Goal: Find specific page/section: Find specific page/section

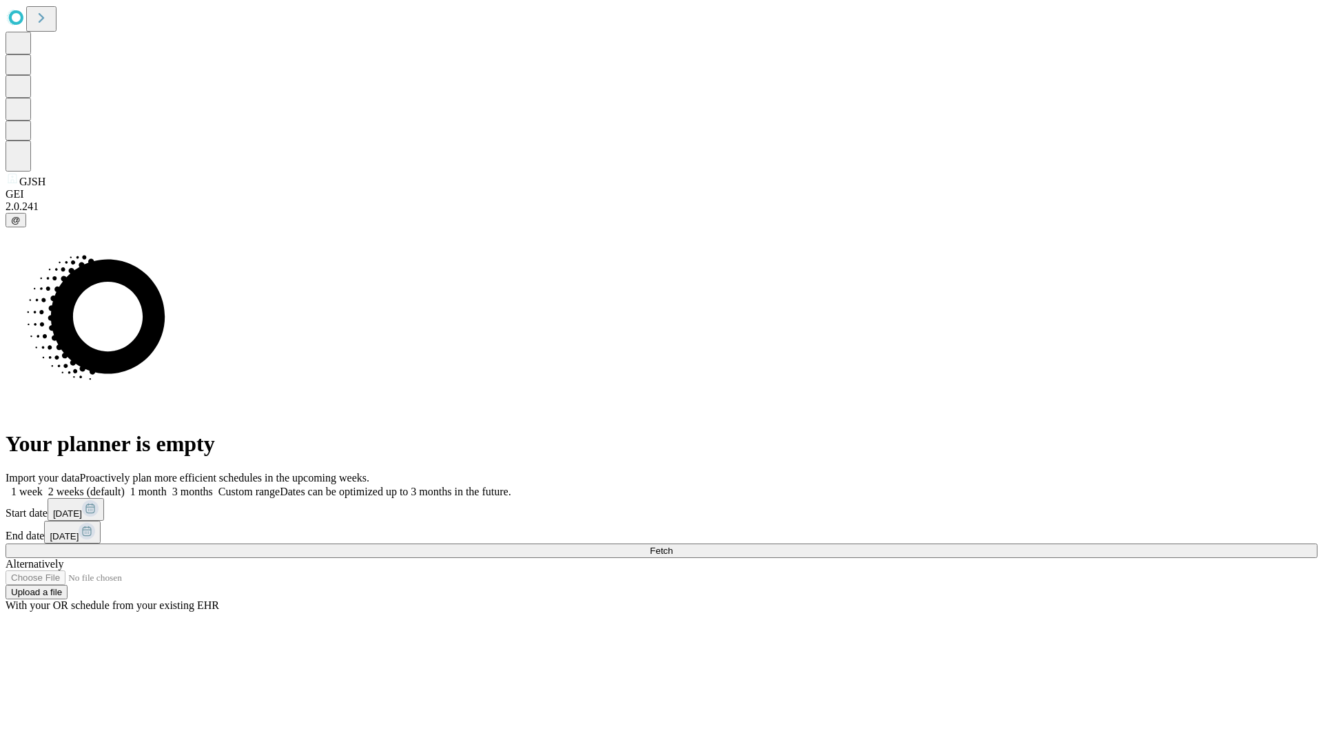
click at [672, 546] on span "Fetch" at bounding box center [661, 551] width 23 height 10
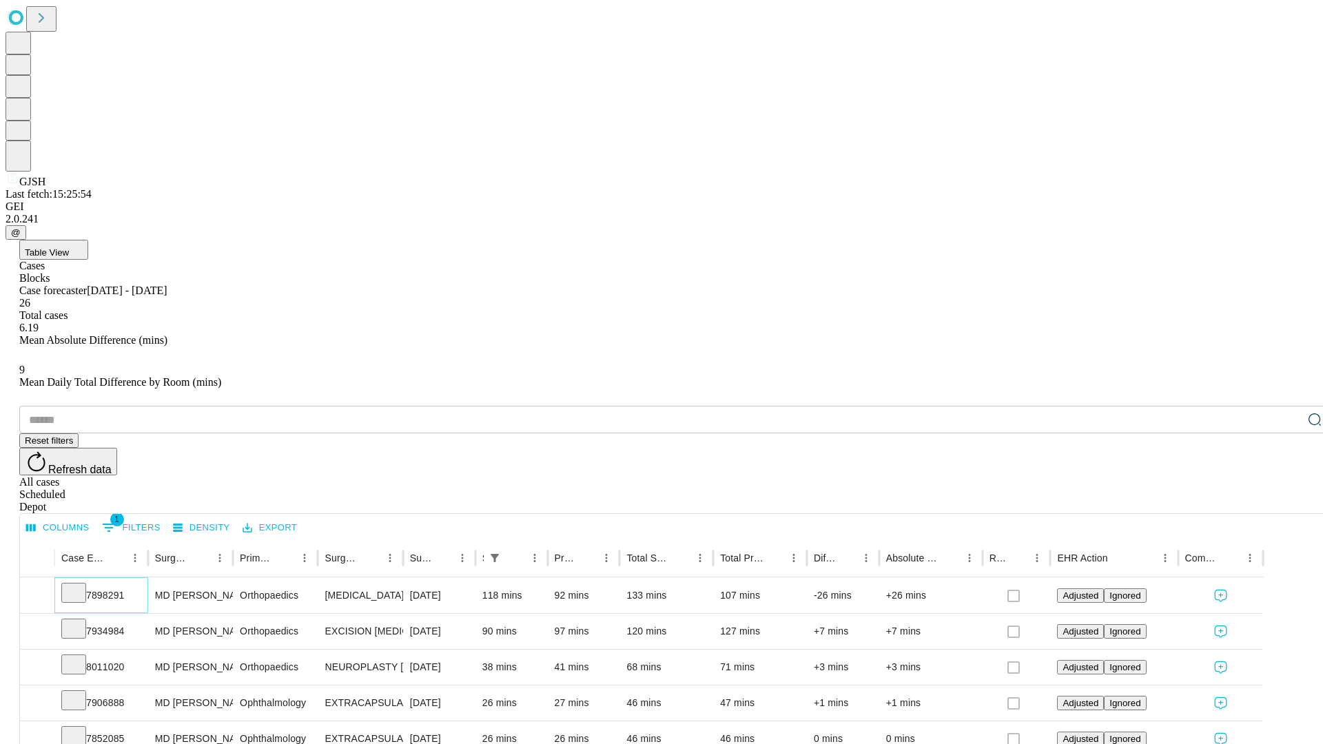
click at [81, 585] on icon at bounding box center [74, 592] width 14 height 14
